Goal: Find specific page/section: Find specific page/section

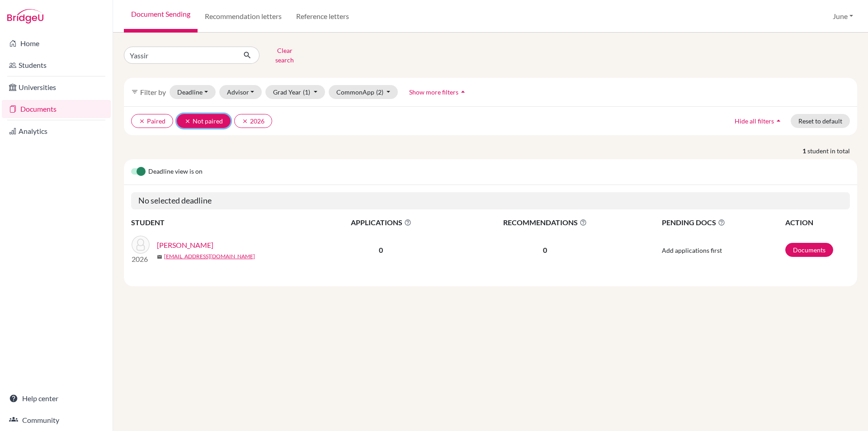
click at [186, 118] on icon "clear" at bounding box center [187, 121] width 6 height 6
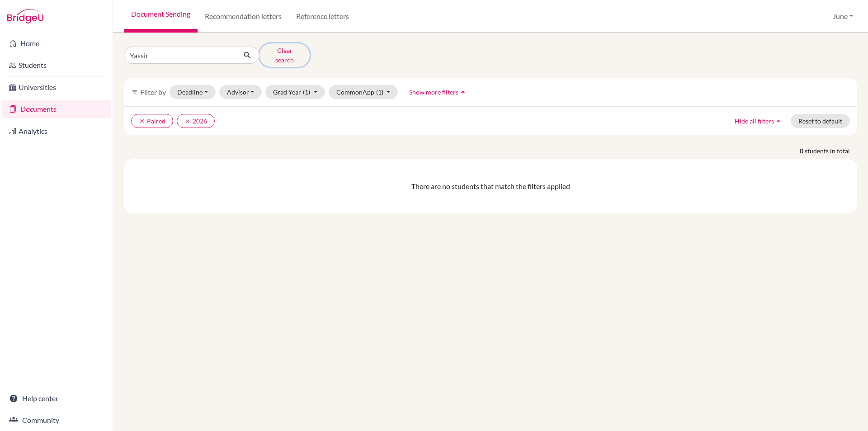
click at [283, 54] on button "Clear search" at bounding box center [285, 55] width 50 height 24
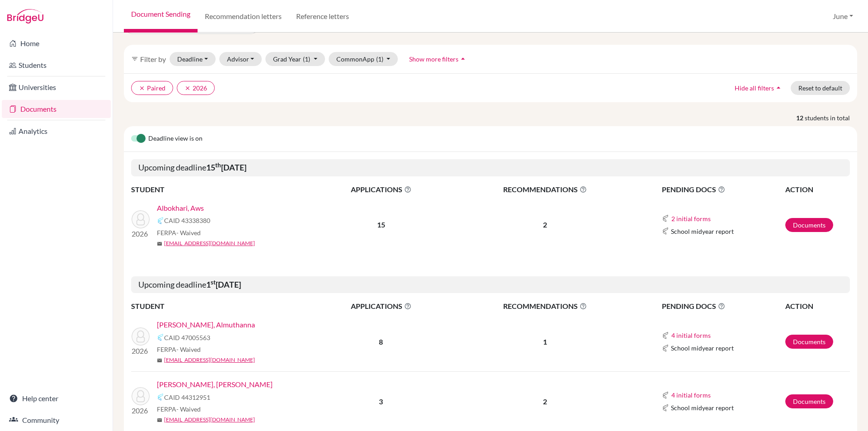
scroll to position [20, 0]
